Goal: Check status: Check status

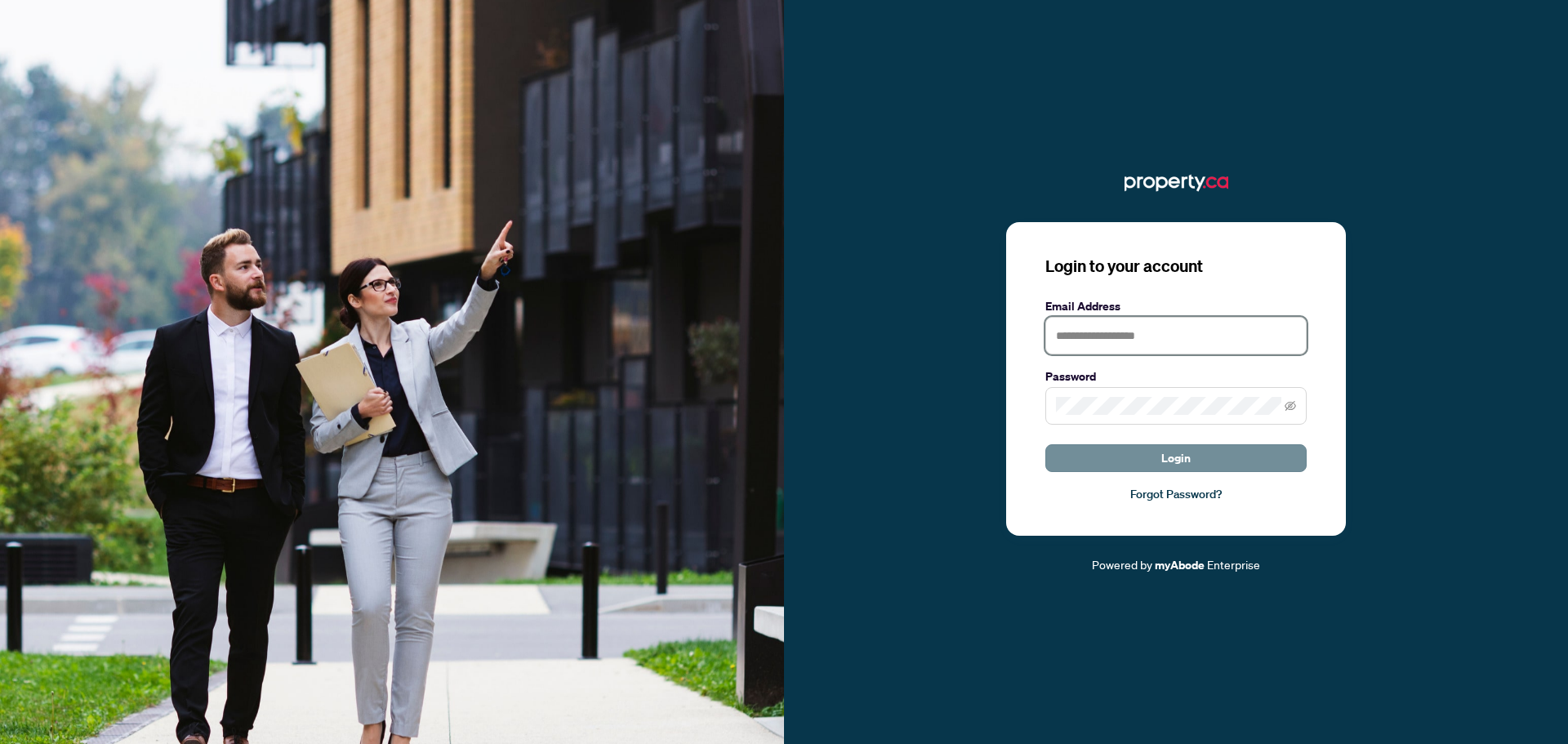
type input "**********"
click at [1194, 448] on button "Login" at bounding box center [1175, 459] width 261 height 28
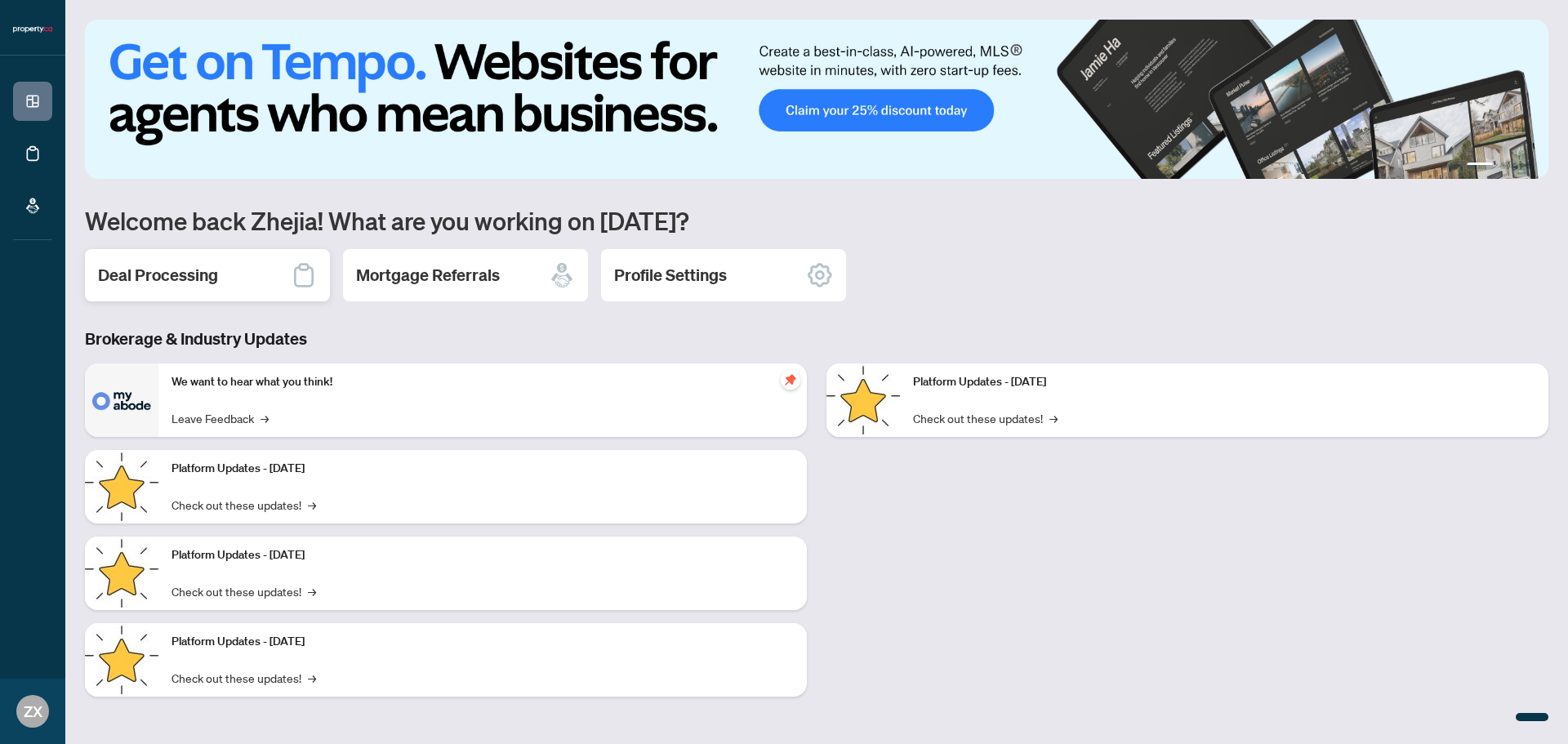
click at [162, 274] on h2 "Deal Processing" at bounding box center [158, 276] width 120 height 23
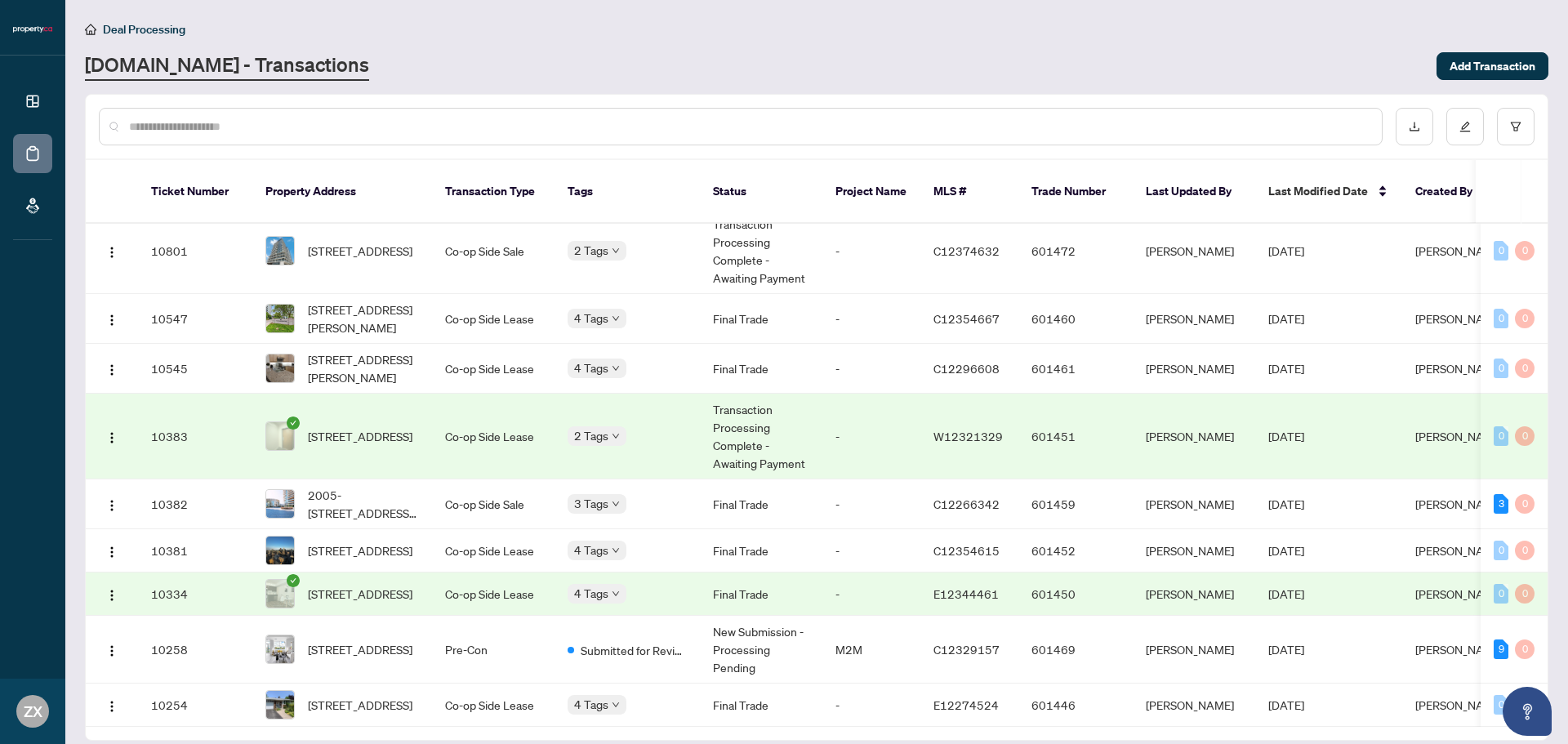
scroll to position [329, 0]
click at [580, 390] on div "Approved" at bounding box center [615, 394] width 77 height 18
click at [598, 379] on div "Approved Pending Payment" at bounding box center [650, 406] width 164 height 66
click at [380, 394] on td "[STREET_ADDRESS]" at bounding box center [342, 436] width 180 height 85
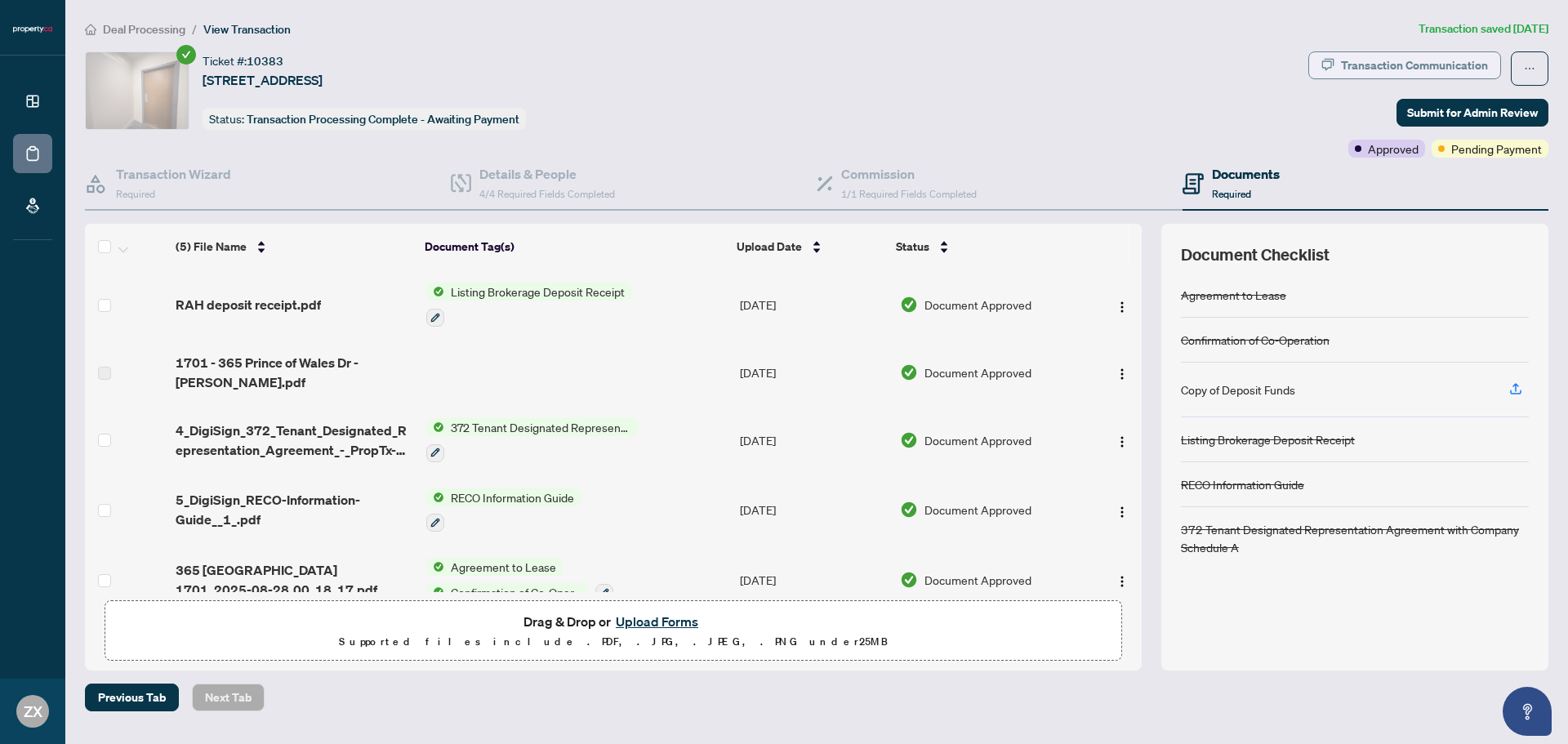
click at [1397, 67] on div "Transaction Communication" at bounding box center [1414, 65] width 147 height 26
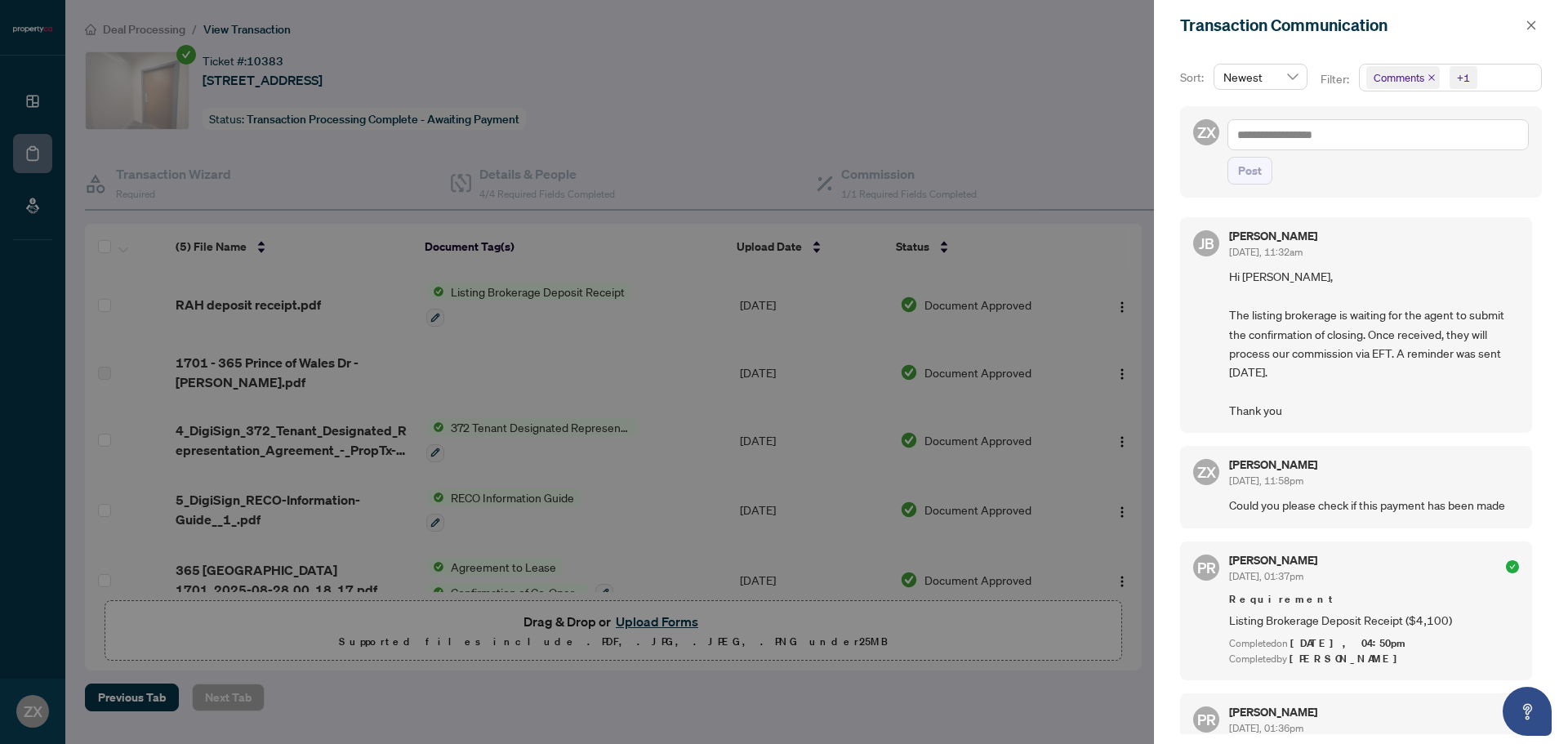
click at [436, 182] on div at bounding box center [784, 372] width 1568 height 744
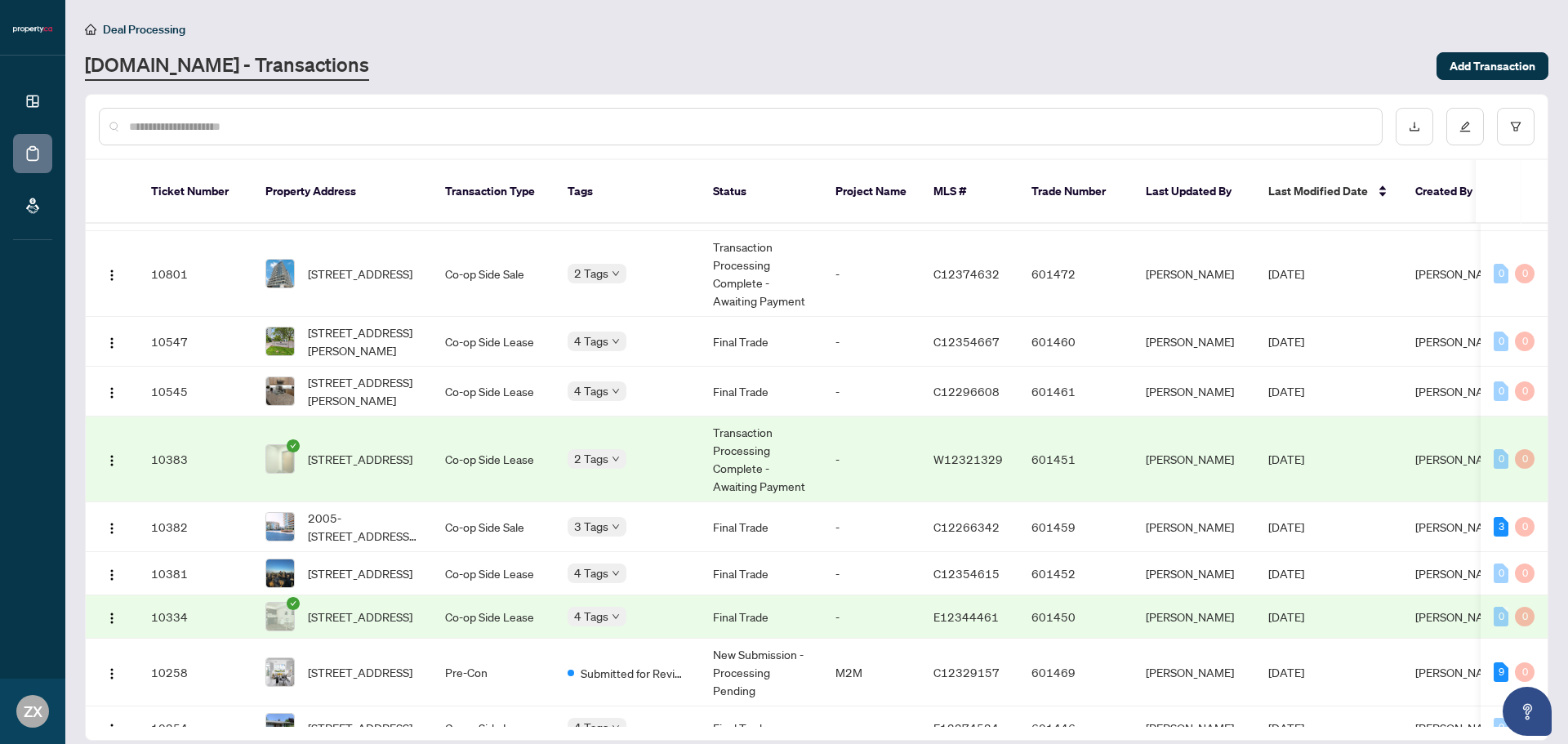
scroll to position [166, 0]
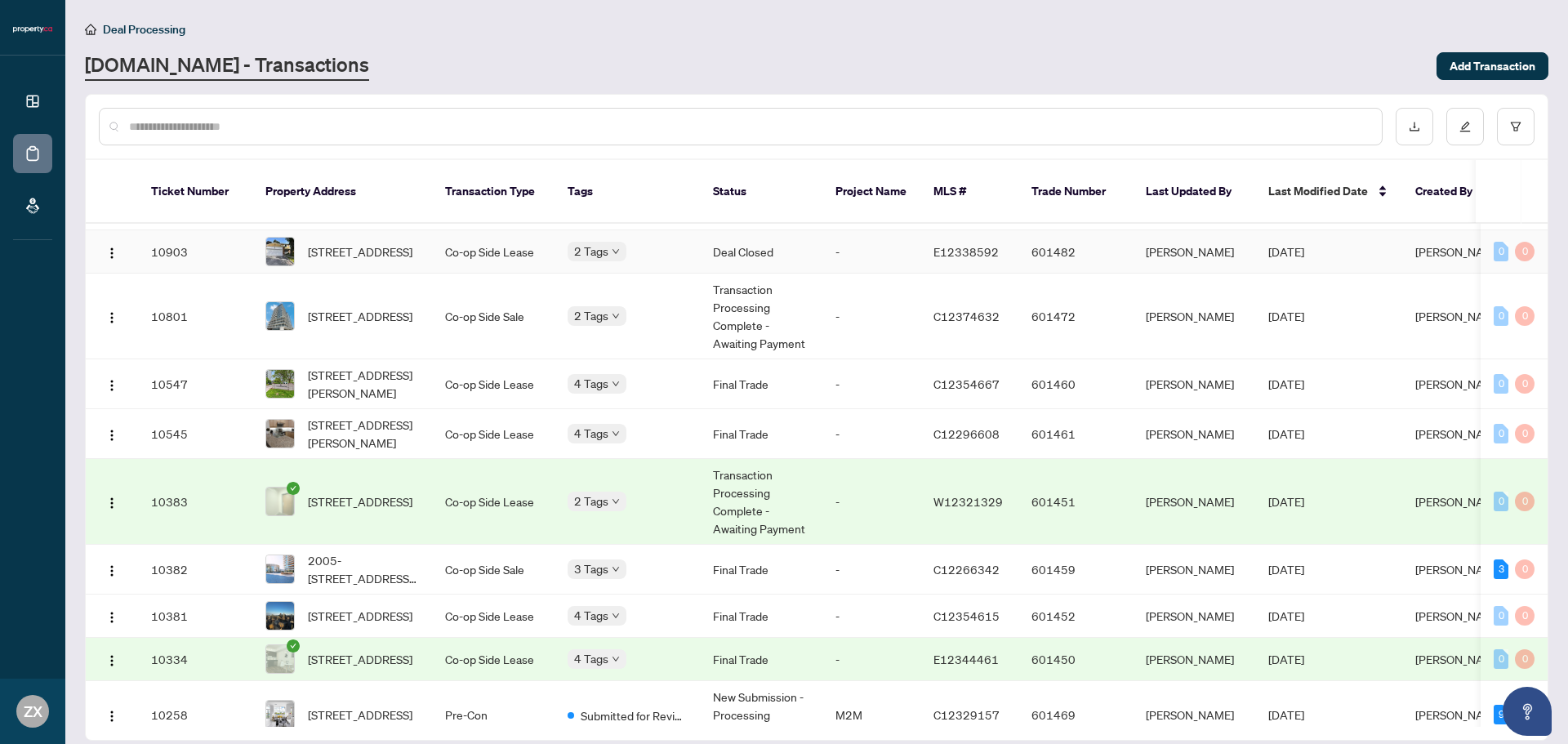
click at [621, 266] on body "Dashboard Deal Processing Mortgage Referrals ZX Zhejia [PERSON_NAME] [PERSON_NA…" at bounding box center [784, 372] width 1568 height 744
click at [651, 256] on div "Approved Payment Received" at bounding box center [650, 289] width 164 height 66
